Goal: Task Accomplishment & Management: Use online tool/utility

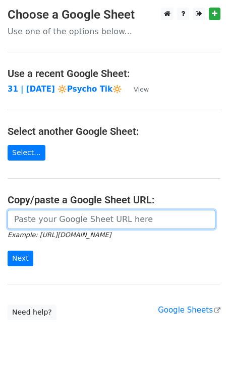
click at [46, 219] on input "url" at bounding box center [112, 219] width 208 height 19
paste input "https://docs.google.com/spreadsheets/d/1VUZvjvDedKi3WtuOtGhFZxC8GVIO36jPpf2F1LT…"
type input "https://docs.google.com/spreadsheets/d/1VUZvjvDedKi3WtuOtGhFZxC8GVIO36jPpf2F1LT…"
click at [8, 251] on input "Next" at bounding box center [21, 259] width 26 height 16
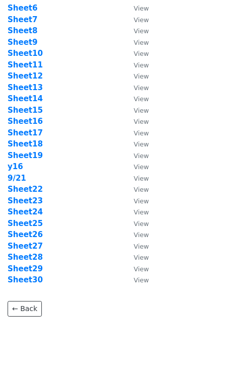
scroll to position [102, 0]
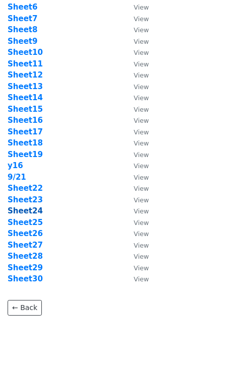
click at [32, 211] on strong "Sheet24" at bounding box center [25, 211] width 35 height 9
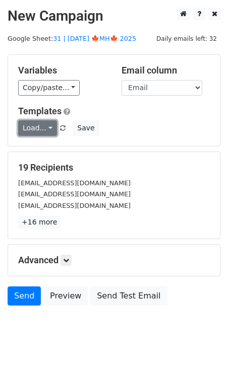
click at [49, 129] on link "Load..." at bounding box center [37, 128] width 39 height 16
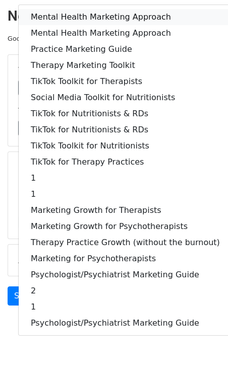
click at [89, 14] on link "Mental Health Marketing Approach" at bounding box center [125, 17] width 213 height 16
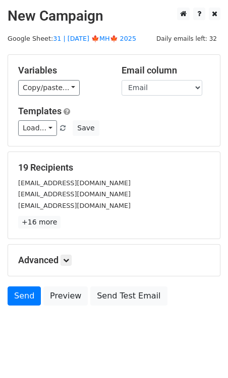
click at [85, 137] on div "Variables Copy/paste... {{Name}} {{Email}} Email column Name Email Templates Lo…" at bounding box center [114, 100] width 212 height 91
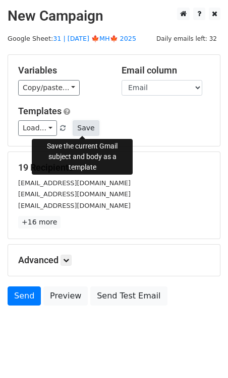
click at [82, 131] on button "Save" at bounding box center [86, 128] width 26 height 16
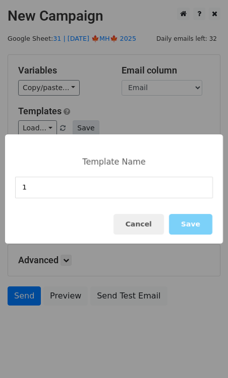
type input "1"
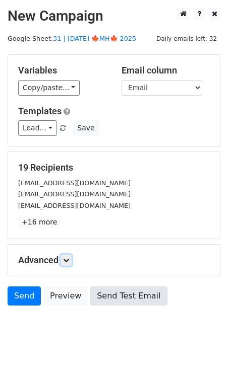
drag, startPoint x: 70, startPoint y: 258, endPoint x: 92, endPoint y: 286, distance: 36.0
click at [69, 258] on icon at bounding box center [66, 261] width 6 height 6
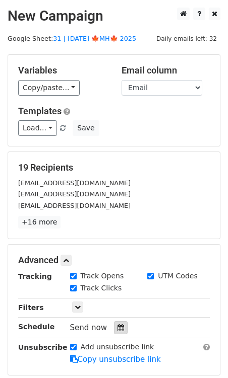
click at [119, 329] on div at bounding box center [121, 328] width 14 height 13
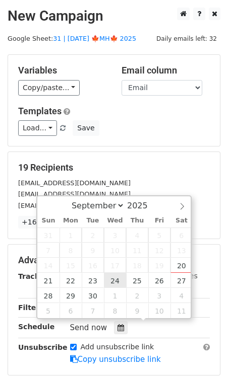
type input "2025-09-24 12:00"
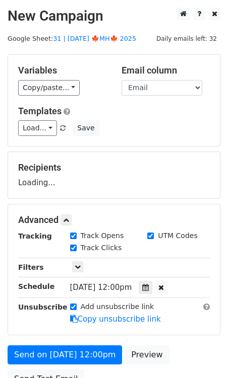
click at [84, 343] on form "Variables Copy/paste... {{Name}} {{Email}} Email column Name Email Templates Lo…" at bounding box center [114, 224] width 213 height 340
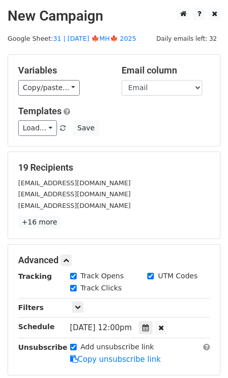
click at [76, 356] on icon at bounding box center [74, 360] width 8 height 8
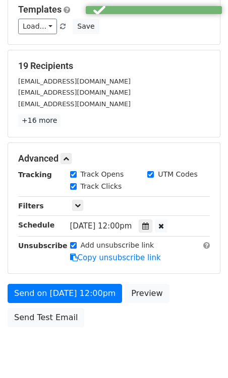
scroll to position [106, 0]
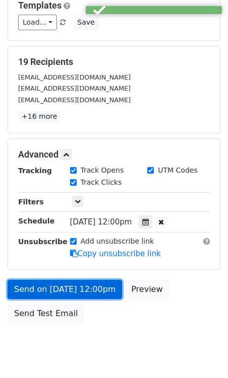
click at [75, 288] on link "Send on Sep 24 at 12:00pm" at bounding box center [65, 289] width 114 height 19
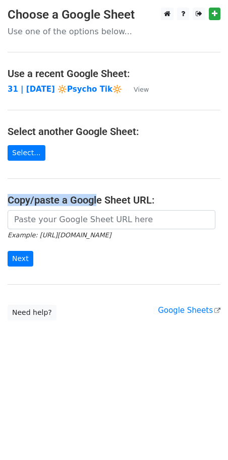
click at [97, 198] on main "Choose a Google Sheet Use one of the options below... Use a recent Google Sheet…" at bounding box center [114, 164] width 228 height 313
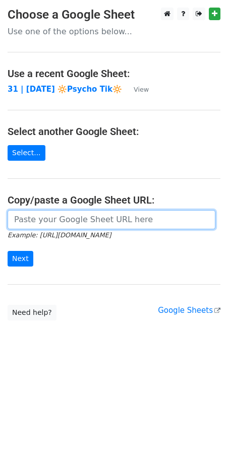
click at [95, 211] on input "url" at bounding box center [112, 219] width 208 height 19
paste input "undefined"
paste input "https://docs.google.com/spreadsheets/d/1VUZvjvDedKi3WtuOtGhFZxC8GVIO36jPpf2F1LT…"
type input "https://docs.google.com/spreadsheets/d/1VUZvjvDedKi3WtuOtGhFZxC8GVIO36jPpf2F1LT…"
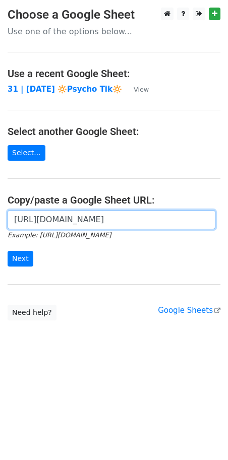
click at [8, 251] on input "Next" at bounding box center [21, 259] width 26 height 16
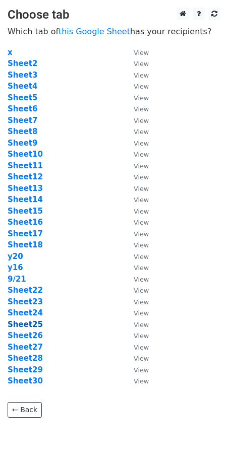
click at [37, 325] on strong "Sheet25" at bounding box center [25, 324] width 35 height 9
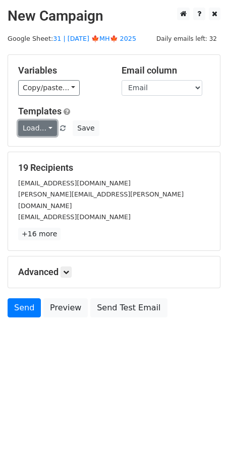
click at [47, 129] on link "Load..." at bounding box center [37, 128] width 39 height 16
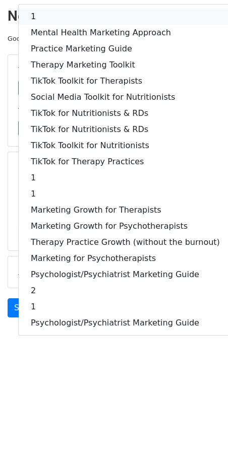
click at [74, 16] on link "1" at bounding box center [125, 17] width 213 height 16
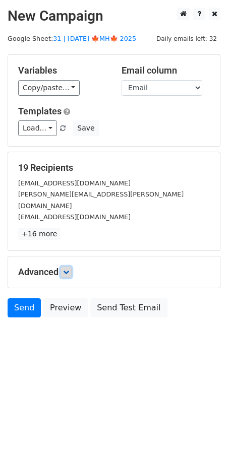
click at [69, 269] on icon at bounding box center [66, 272] width 6 height 6
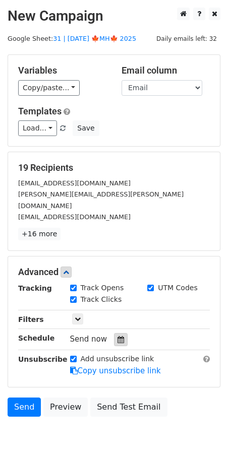
click at [117, 336] on icon at bounding box center [120, 339] width 7 height 7
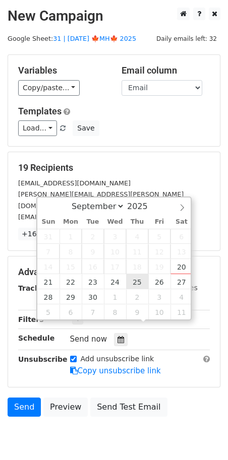
type input "2025-09-25 12:00"
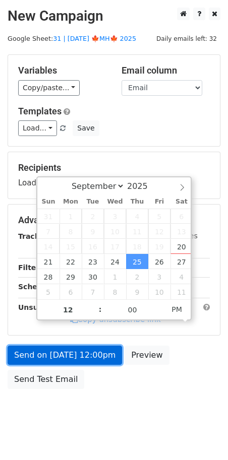
click at [83, 354] on link "Send on Sep 25 at 12:00pm" at bounding box center [65, 355] width 114 height 19
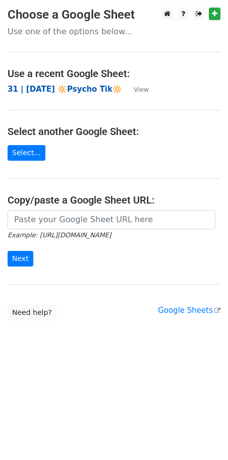
click at [64, 89] on strong "31 | [DATE] 🔆Psycho Tik🔆" at bounding box center [65, 89] width 114 height 9
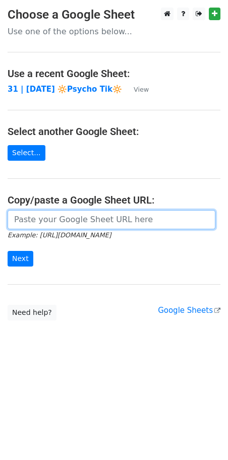
click at [80, 218] on input "url" at bounding box center [112, 219] width 208 height 19
paste input "https://docs.google.com/spreadsheets/d/1VUZvjvDedKi3WtuOtGhFZxC8GVIO36jPpf2F1LT…"
type input "https://docs.google.com/spreadsheets/d/1VUZvjvDedKi3WtuOtGhFZxC8GVIO36jPpf2F1LT…"
click at [8, 251] on input "Next" at bounding box center [21, 259] width 26 height 16
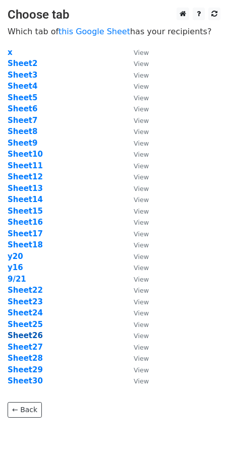
click at [33, 337] on strong "Sheet26" at bounding box center [25, 335] width 35 height 9
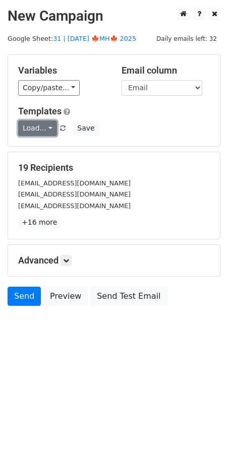
click at [43, 130] on link "Load..." at bounding box center [37, 128] width 39 height 16
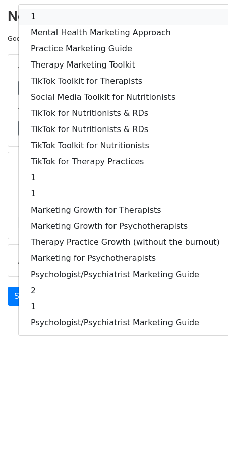
click at [82, 21] on link "1" at bounding box center [125, 17] width 213 height 16
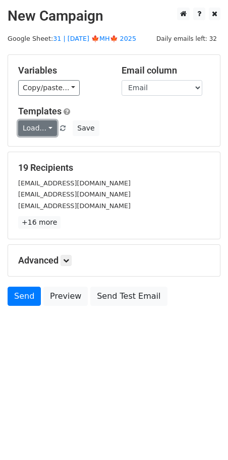
click at [42, 124] on link "Load..." at bounding box center [37, 128] width 39 height 16
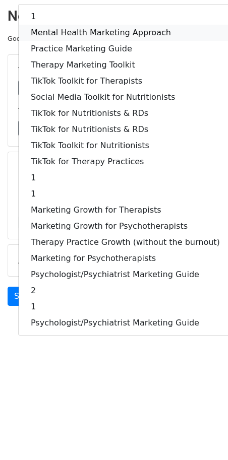
click at [83, 34] on link "Mental Health Marketing Approach" at bounding box center [125, 33] width 213 height 16
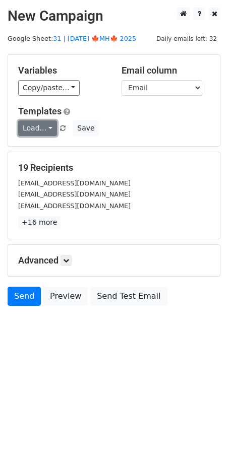
click at [32, 127] on link "Load..." at bounding box center [37, 128] width 39 height 16
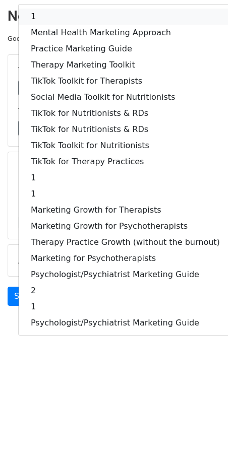
drag, startPoint x: 72, startPoint y: 19, endPoint x: 72, endPoint y: 36, distance: 17.1
click at [72, 19] on link "1" at bounding box center [125, 17] width 213 height 16
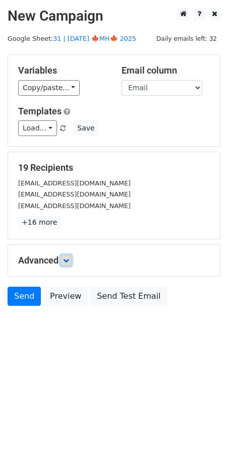
click at [67, 258] on icon at bounding box center [66, 261] width 6 height 6
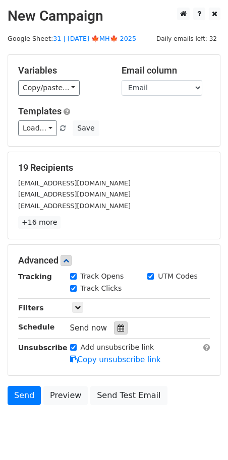
click at [117, 327] on icon at bounding box center [120, 328] width 7 height 7
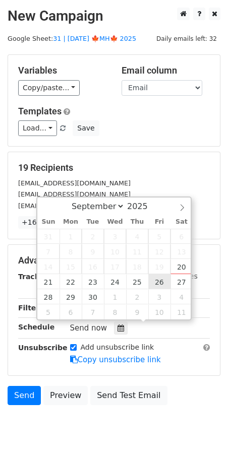
type input "2025-09-26 12:00"
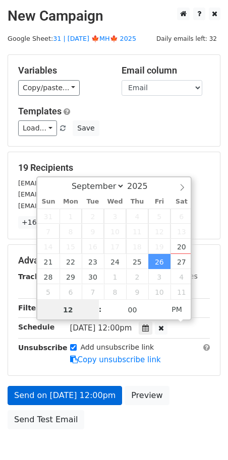
drag, startPoint x: 156, startPoint y: 282, endPoint x: 98, endPoint y: 347, distance: 87.1
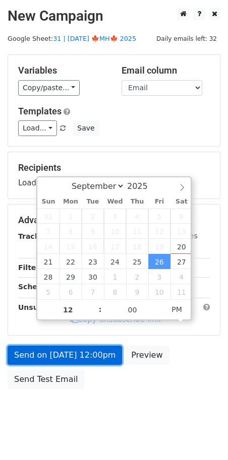
click at [94, 360] on link "Send on Sep 26 at 12:00pm" at bounding box center [65, 355] width 114 height 19
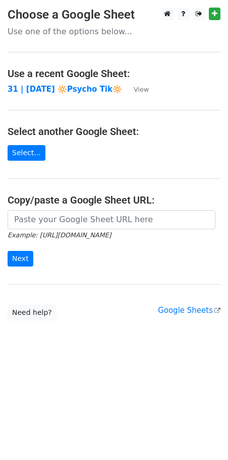
click at [73, 94] on td "31 | [DATE] 🔆Psycho Tik🔆" at bounding box center [66, 90] width 116 height 12
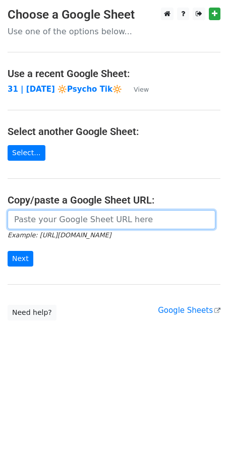
click at [65, 220] on input "url" at bounding box center [112, 219] width 208 height 19
paste input "[URL][DOMAIN_NAME]"
type input "[URL][DOMAIN_NAME]"
click at [8, 251] on input "Next" at bounding box center [21, 259] width 26 height 16
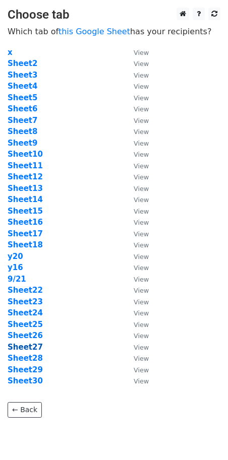
click at [26, 349] on strong "Sheet27" at bounding box center [25, 347] width 35 height 9
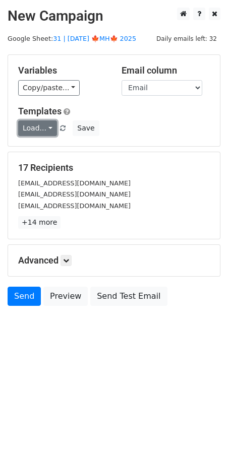
click at [40, 128] on link "Load..." at bounding box center [37, 128] width 39 height 16
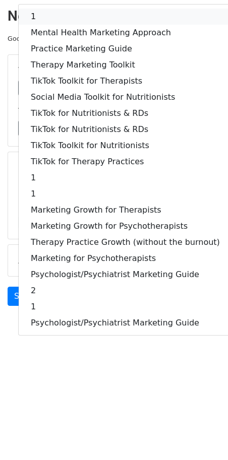
click at [69, 17] on link "1" at bounding box center [125, 17] width 213 height 16
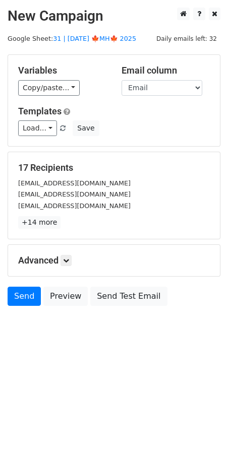
click at [74, 265] on div "Advanced Tracking Track Opens UTM Codes Track Clicks Filters Only include sprea…" at bounding box center [114, 260] width 212 height 31
click at [69, 259] on icon at bounding box center [66, 261] width 6 height 6
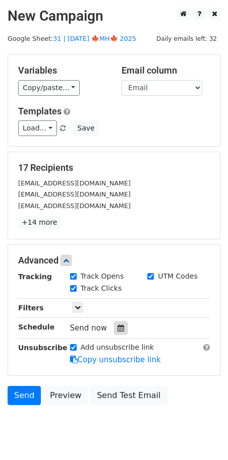
click at [117, 325] on icon at bounding box center [120, 328] width 7 height 7
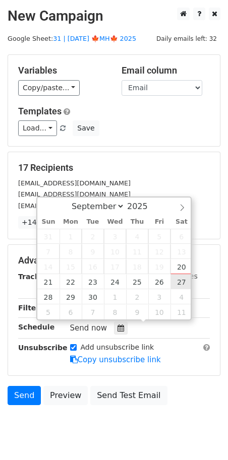
type input "2025-09-27 12:00"
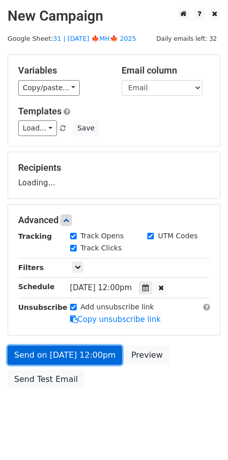
click at [87, 351] on link "Send on Sep 27 at 12:00pm" at bounding box center [65, 355] width 114 height 19
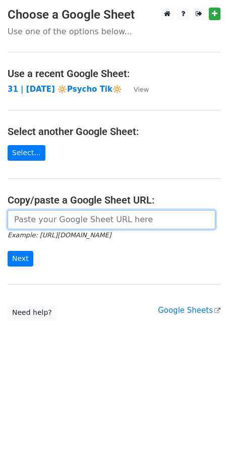
click at [58, 214] on input "url" at bounding box center [112, 219] width 208 height 19
paste input "[URL][DOMAIN_NAME]"
type input "[URL][DOMAIN_NAME]"
click at [8, 251] on input "Next" at bounding box center [21, 259] width 26 height 16
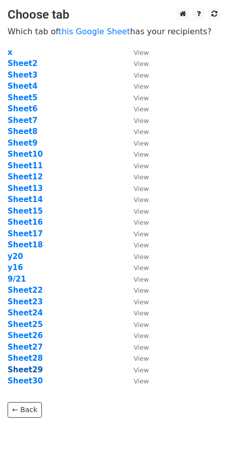
click at [18, 370] on strong "Sheet29" at bounding box center [25, 369] width 35 height 9
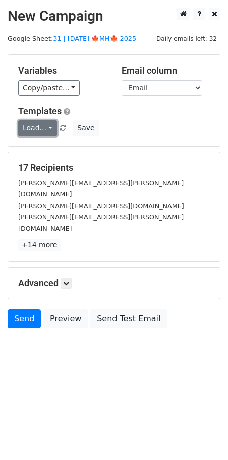
click at [37, 128] on link "Load..." at bounding box center [37, 128] width 39 height 16
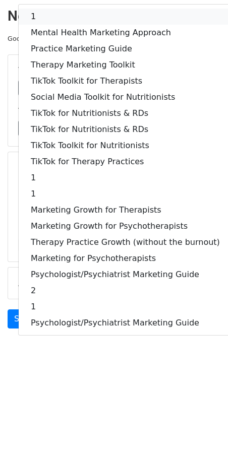
click at [78, 23] on link "1" at bounding box center [125, 17] width 213 height 16
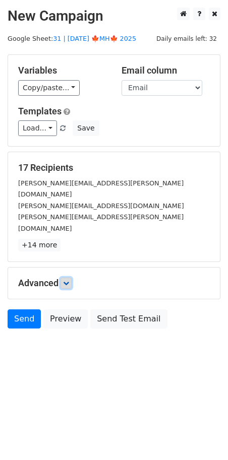
click at [68, 278] on link at bounding box center [65, 283] width 11 height 11
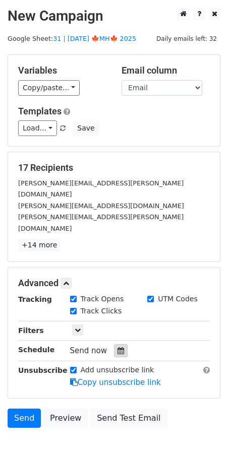
click at [118, 347] on icon at bounding box center [120, 350] width 7 height 7
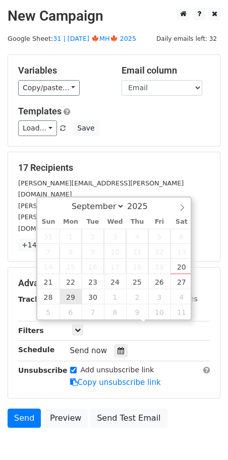
type input "2025-09-29 12:00"
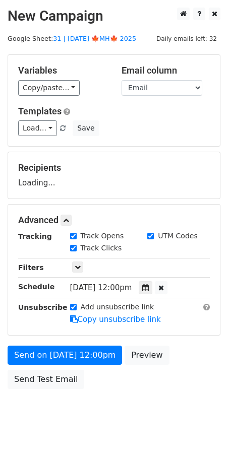
click at [68, 364] on div "Send on Sep 29 at 12:00pm Preview Send Test Email" at bounding box center [114, 370] width 228 height 48
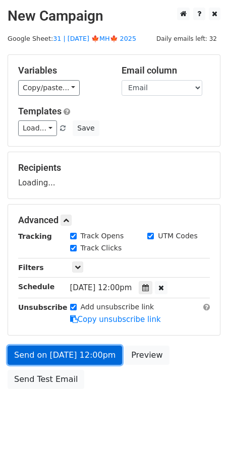
click at [55, 362] on form "Variables Copy/paste... {{Name}} {{Email}} Email column Name Email Templates Lo…" at bounding box center [114, 224] width 213 height 340
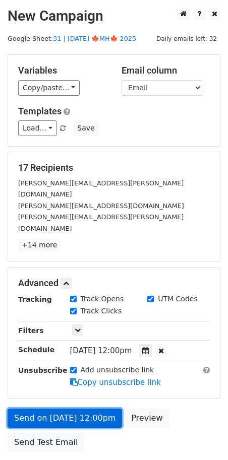
click at [33, 409] on link "Send on Sep 29 at 12:00pm" at bounding box center [65, 418] width 114 height 19
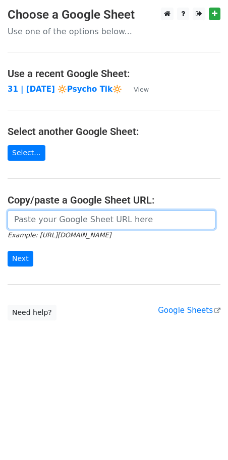
click at [72, 223] on input "url" at bounding box center [112, 219] width 208 height 19
paste input "https://docs.google.com/spreadsheets/d/1VUZvjvDedKi3WtuOtGhFZxC8GVIO36jPpf2F1LT…"
type input "https://docs.google.com/spreadsheets/d/1VUZvjvDedKi3WtuOtGhFZxC8GVIO36jPpf2F1LT…"
click at [8, 251] on input "Next" at bounding box center [21, 259] width 26 height 16
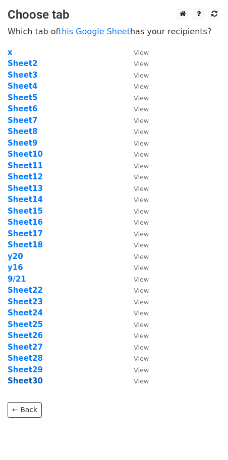
click at [29, 384] on strong "Sheet30" at bounding box center [25, 380] width 35 height 9
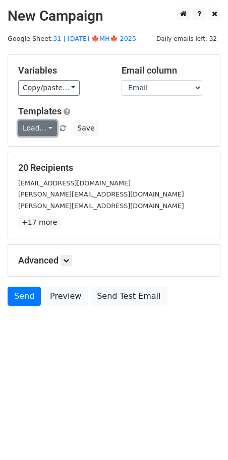
click at [37, 124] on link "Load..." at bounding box center [37, 128] width 39 height 16
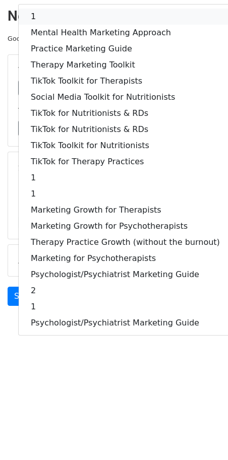
click at [79, 21] on link "1" at bounding box center [125, 17] width 213 height 16
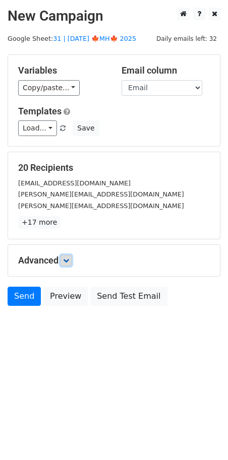
click at [68, 261] on icon at bounding box center [66, 261] width 6 height 6
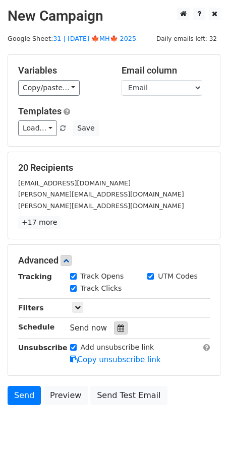
click at [117, 327] on icon at bounding box center [120, 328] width 7 height 7
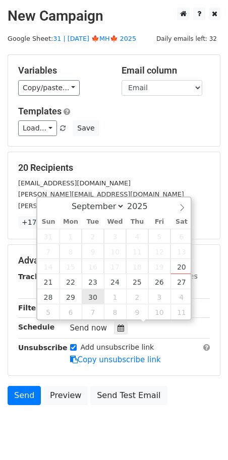
type input "[DATE] 12:00"
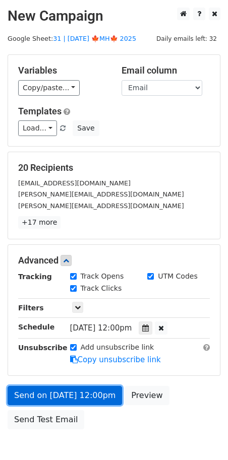
click at [50, 397] on link "Send on [DATE] 12:00pm" at bounding box center [65, 395] width 114 height 19
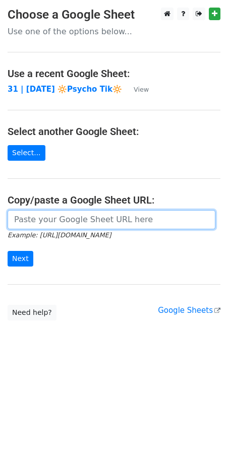
click at [49, 223] on input "url" at bounding box center [112, 219] width 208 height 19
paste input "https://docs.google.com/spreadsheets/d/1VUZvjvDedKi3WtuOtGhFZxC8GVIO36jPpf2F1LT…"
type input "https://docs.google.com/spreadsheets/d/1VUZvjvDedKi3WtuOtGhFZxC8GVIO36jPpf2F1LT…"
click at [8, 251] on input "Next" at bounding box center [21, 259] width 26 height 16
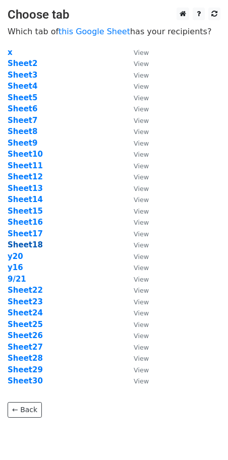
click at [31, 243] on strong "Sheet18" at bounding box center [25, 244] width 35 height 9
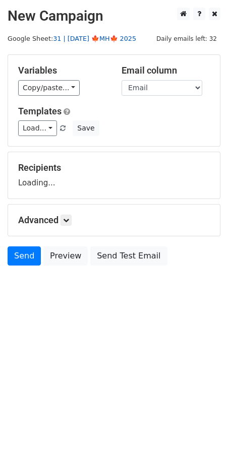
click at [91, 37] on link "31 | [DATE] 🍁MH🍁 2025" at bounding box center [94, 39] width 83 height 8
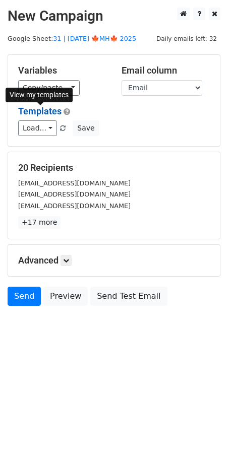
click at [41, 115] on link "Templates" at bounding box center [39, 111] width 43 height 11
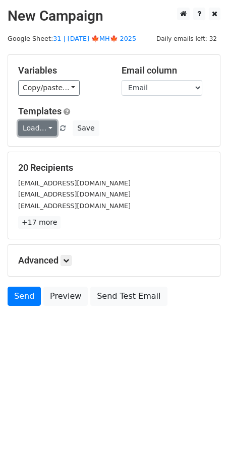
click at [54, 124] on link "Load..." at bounding box center [37, 128] width 39 height 16
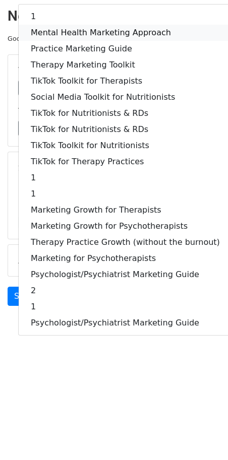
click at [79, 32] on link "Mental Health Marketing Approach" at bounding box center [125, 33] width 213 height 16
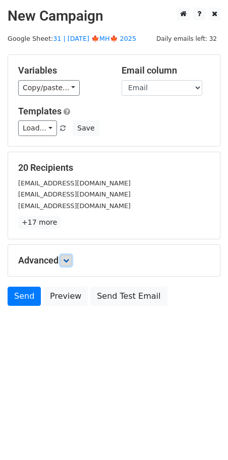
click at [67, 259] on icon at bounding box center [66, 261] width 6 height 6
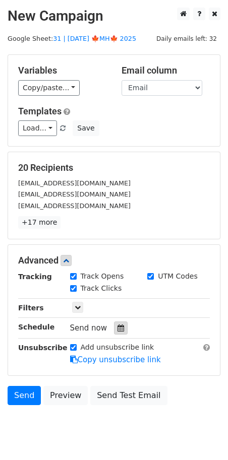
click at [117, 332] on div at bounding box center [121, 328] width 14 height 13
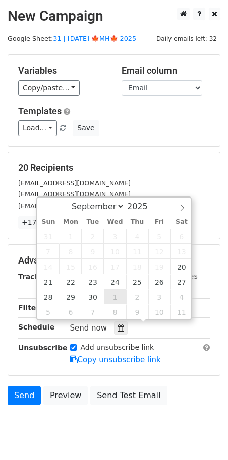
type input "[DATE] 12:00"
select select "9"
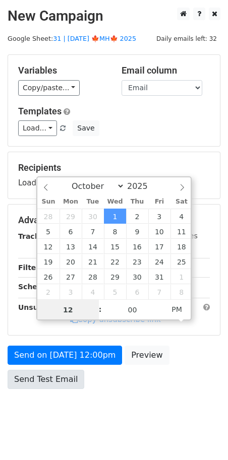
drag, startPoint x: 117, startPoint y: 293, endPoint x: 71, endPoint y: 368, distance: 88.3
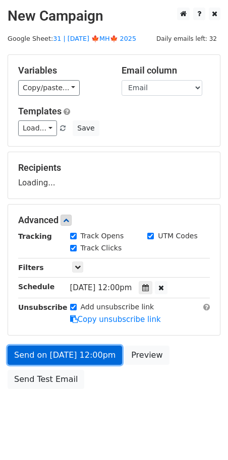
click at [71, 358] on link "Send on [DATE] 12:00pm" at bounding box center [65, 355] width 114 height 19
